Goal: Find contact information: Find contact information

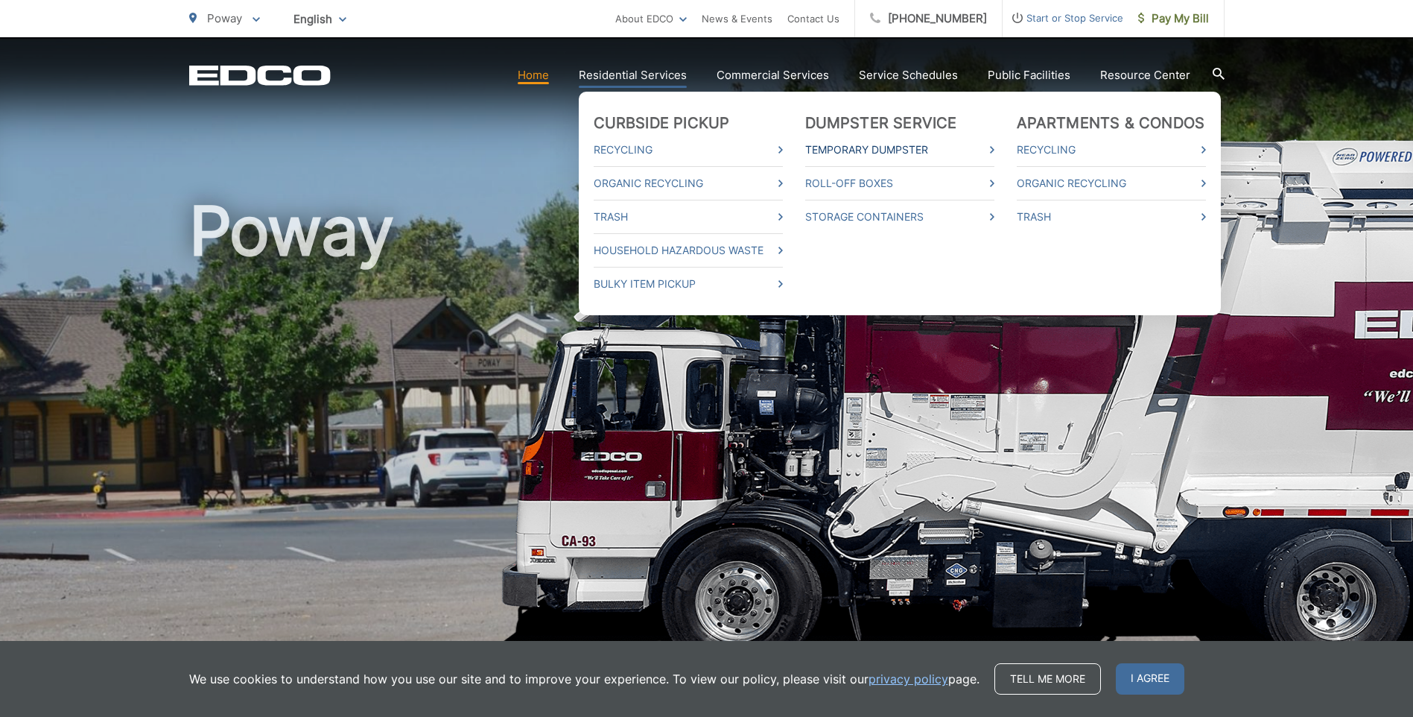
click at [881, 153] on link "Temporary Dumpster" at bounding box center [899, 150] width 189 height 18
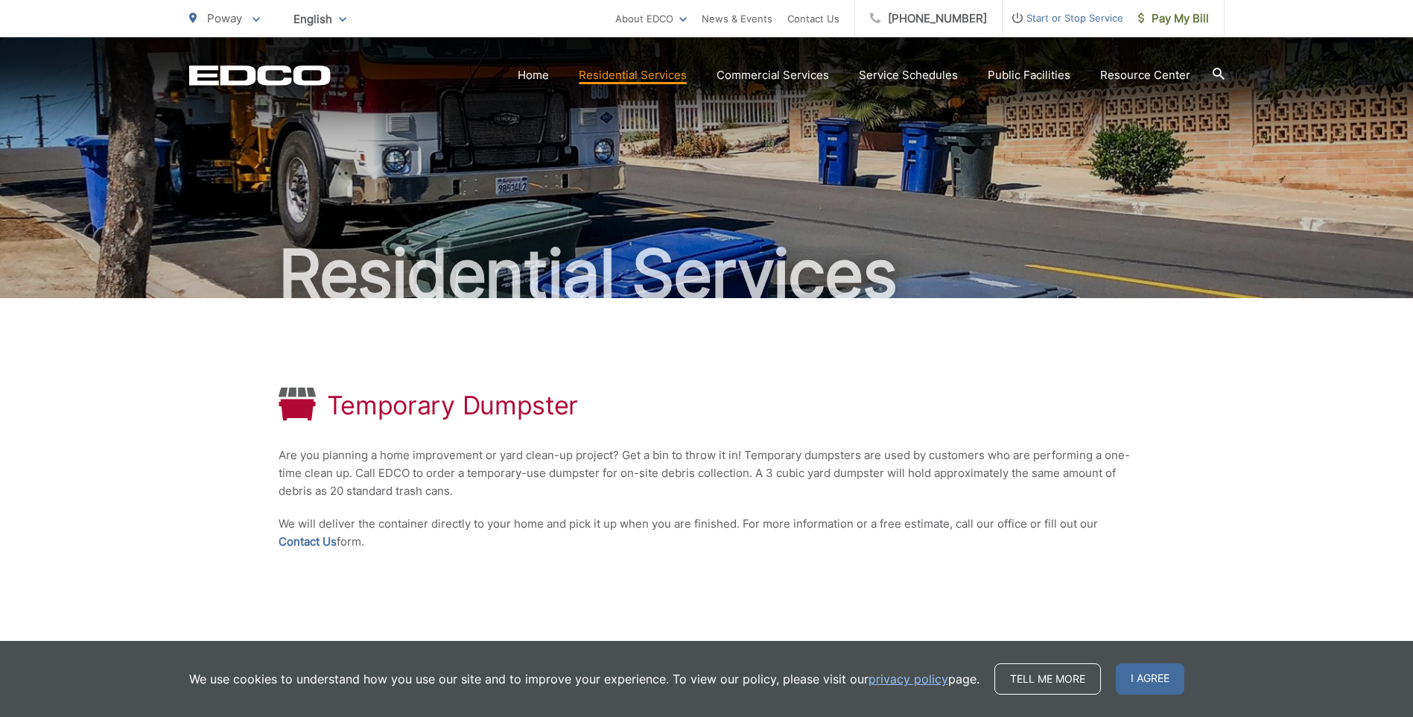
scroll to position [151, 0]
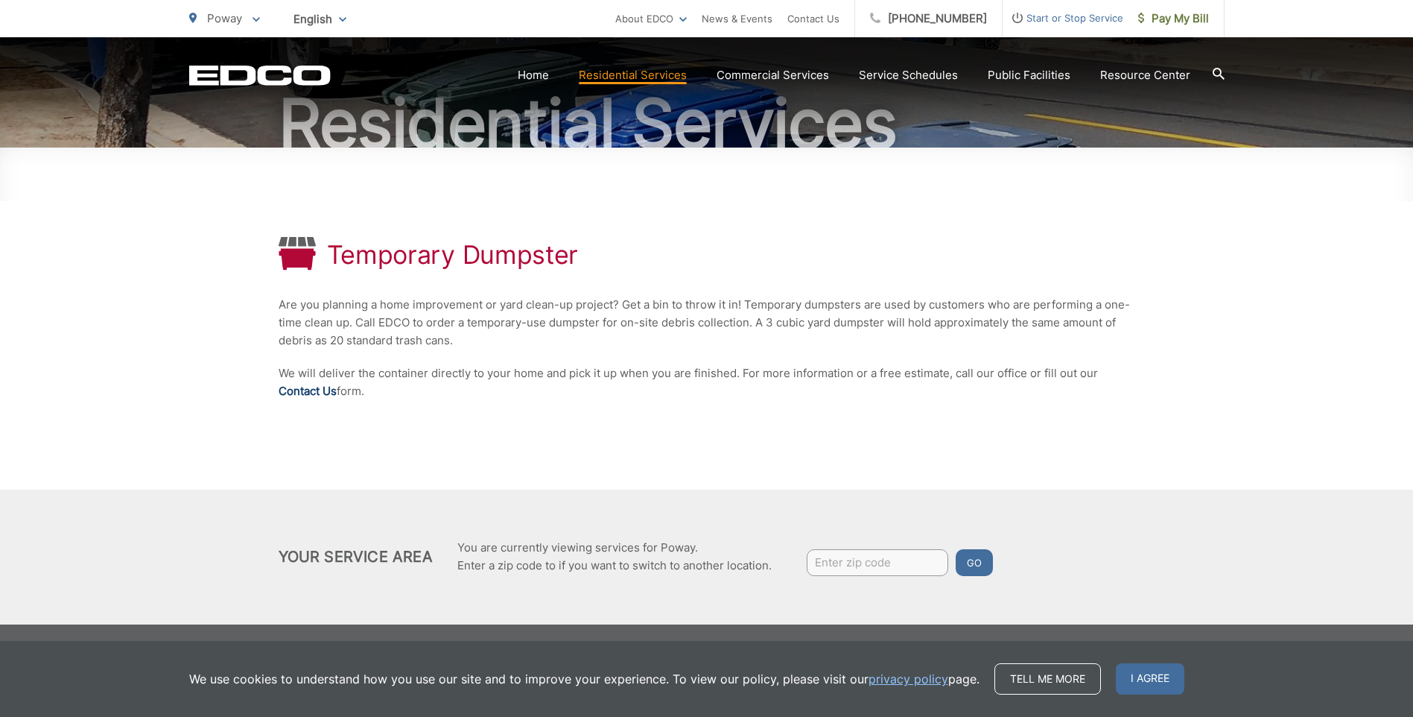
click at [308, 392] on link "Contact Us" at bounding box center [308, 391] width 58 height 18
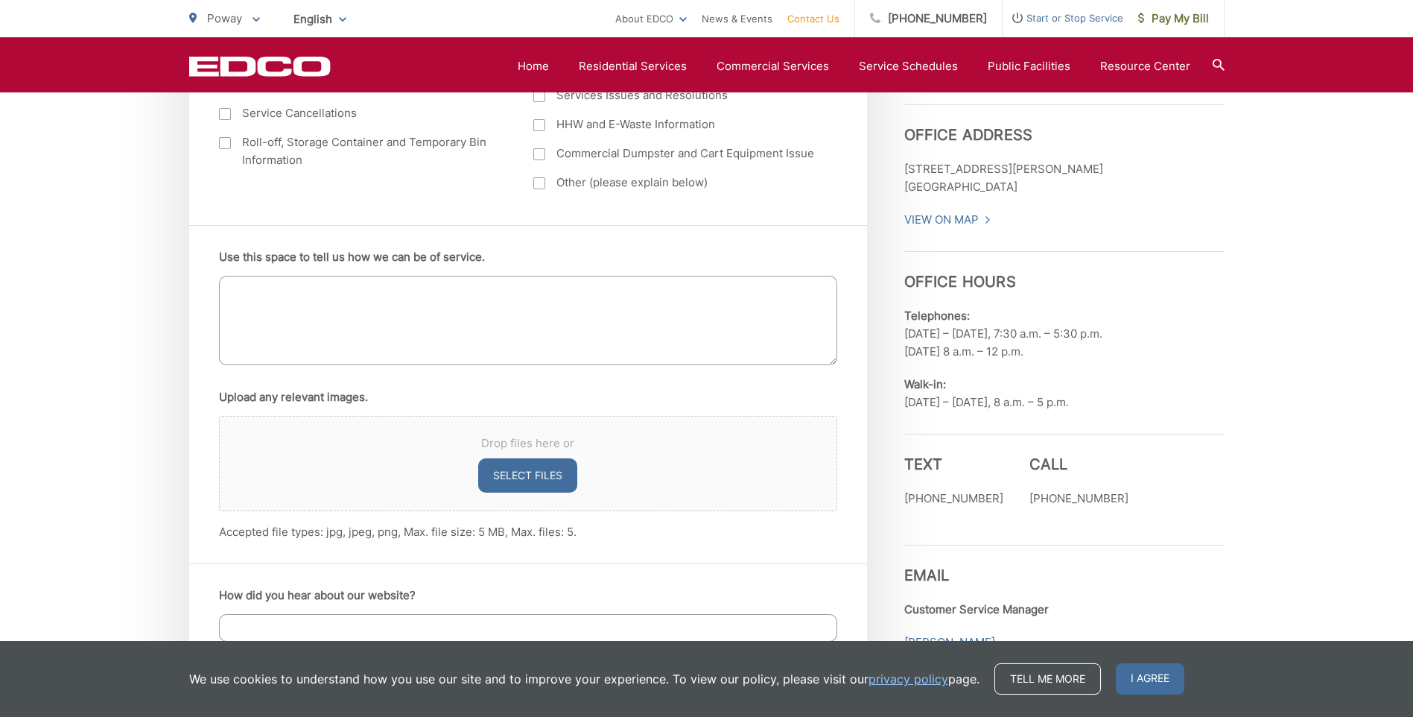
scroll to position [969, 0]
